Goal: Task Accomplishment & Management: Manage account settings

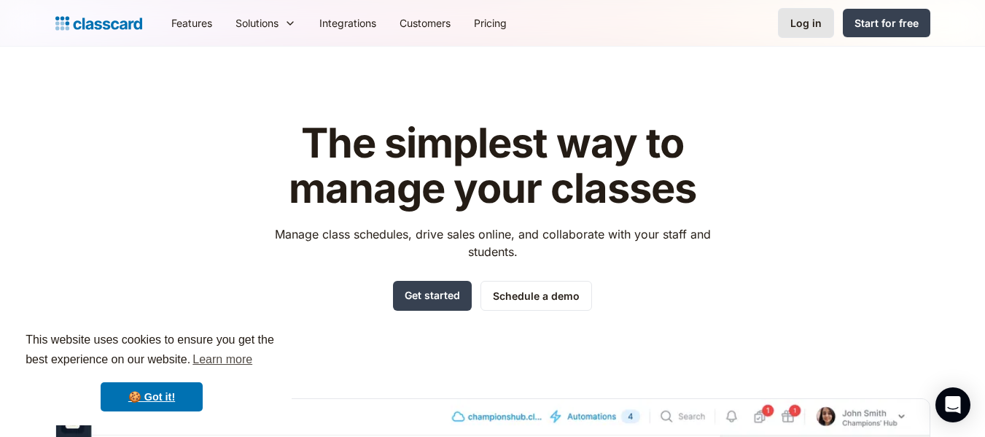
click at [797, 26] on div "Log in" at bounding box center [805, 22] width 31 height 15
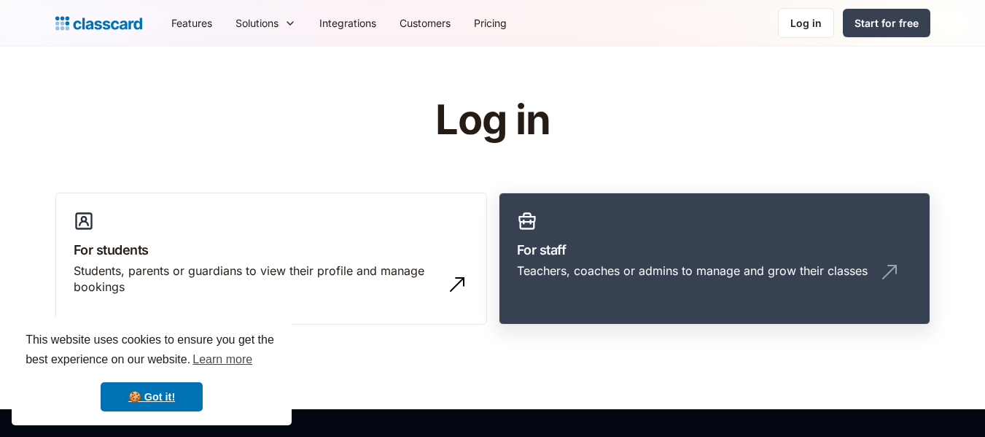
click at [616, 242] on h3 "For staff" at bounding box center [714, 250] width 395 height 20
click at [668, 300] on link "For staff Teachers, coaches or admins to manage and grow their classes" at bounding box center [713, 258] width 431 height 133
